Goal: Transaction & Acquisition: Register for event/course

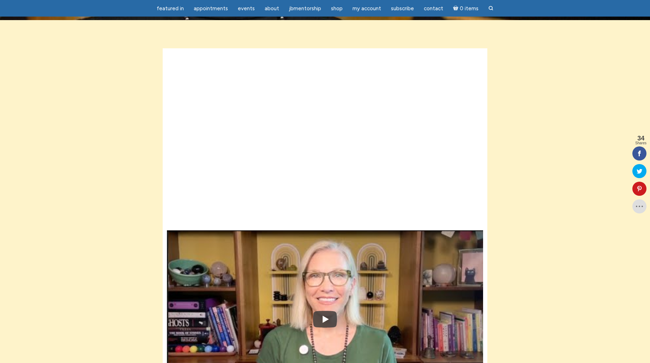
scroll to position [167, 0]
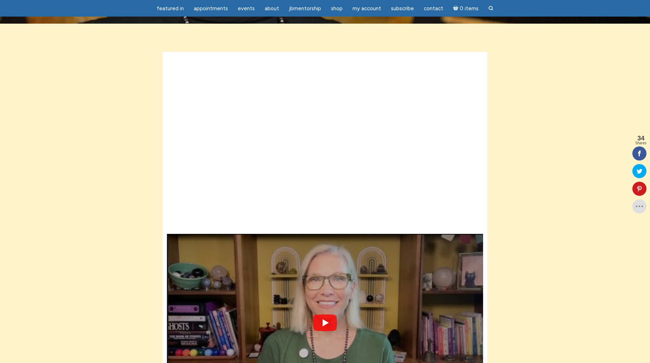
click at [333, 204] on img at bounding box center [325, 322] width 316 height 237
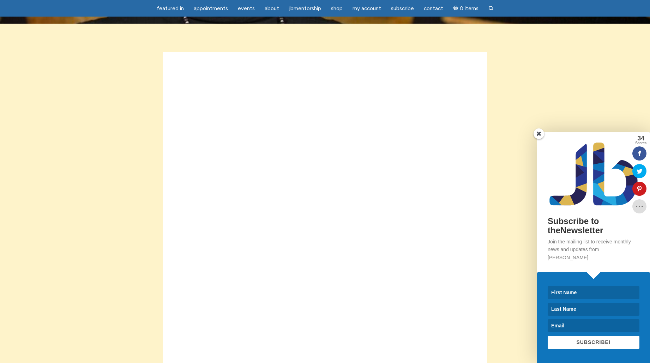
click at [571, 291] on input at bounding box center [594, 292] width 92 height 13
type input "melanie"
type input "lee"
type input "infostoneycreeksanctuary@gmail.com"
click at [606, 345] on button "SUBSCRIBE!" at bounding box center [594, 342] width 92 height 13
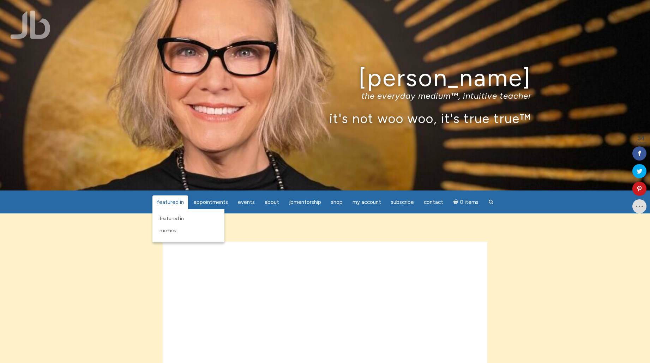
scroll to position [1, 0]
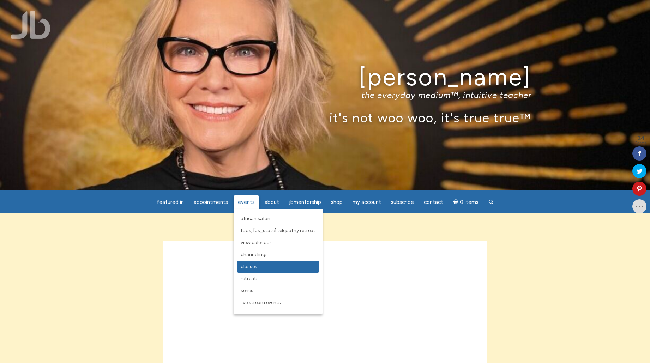
click at [257, 270] on link "Classes" at bounding box center [278, 267] width 82 height 12
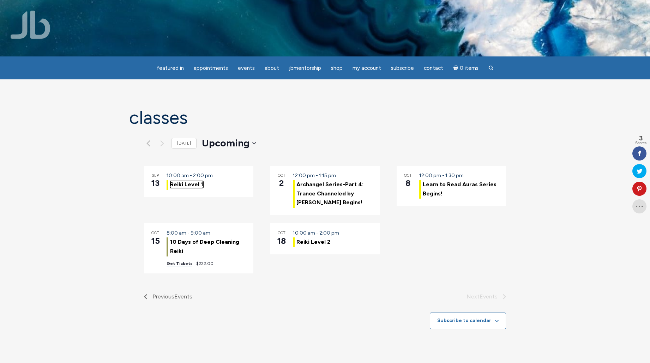
click at [185, 183] on link "Reiki Level 1" at bounding box center [186, 184] width 33 height 7
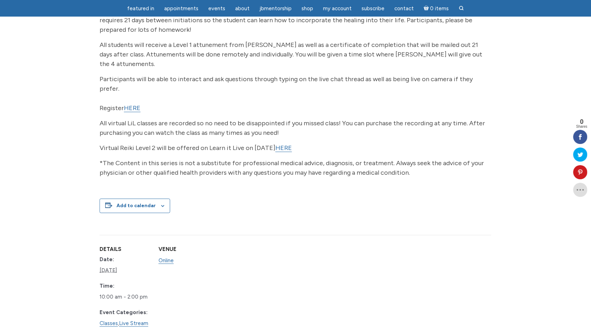
scroll to position [196, 0]
click at [134, 104] on link "HERE" at bounding box center [132, 108] width 17 height 8
